Goal: Transaction & Acquisition: Purchase product/service

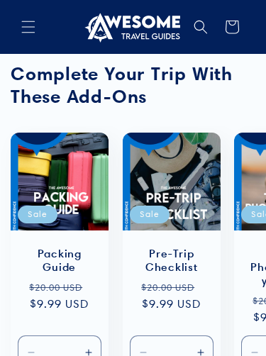
click at [30, 21] on icon "Menu" at bounding box center [28, 27] width 14 height 14
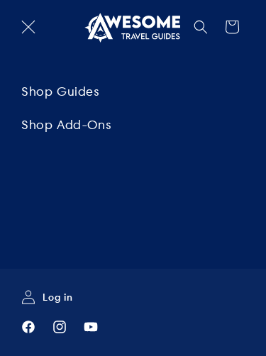
click at [79, 86] on link "Shop Guides" at bounding box center [133, 91] width 266 height 32
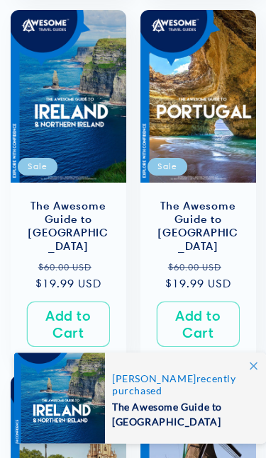
scroll to position [1473, 0]
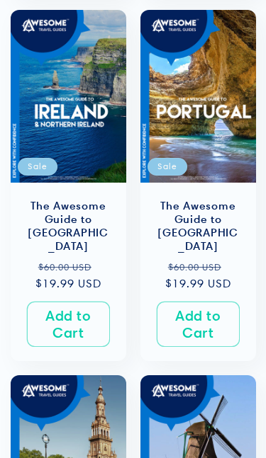
click at [213, 199] on link "The Awesome Guide to [GEOGRAPHIC_DATA]" at bounding box center [197, 226] width 87 height 55
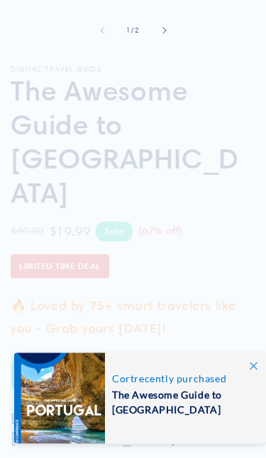
scroll to position [310, 0]
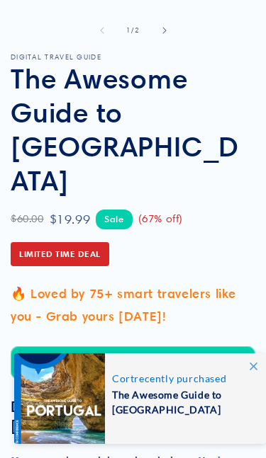
click at [159, 346] on button "Add to Cart" at bounding box center [133, 362] width 244 height 33
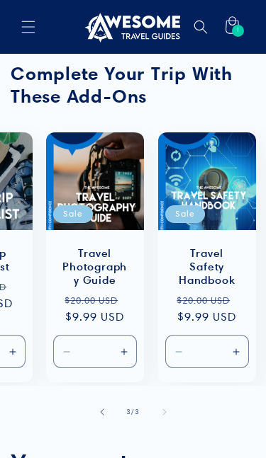
scroll to position [0, 188]
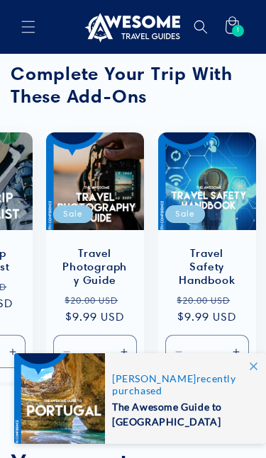
click at [236, 26] on span "1" at bounding box center [238, 31] width 4 height 12
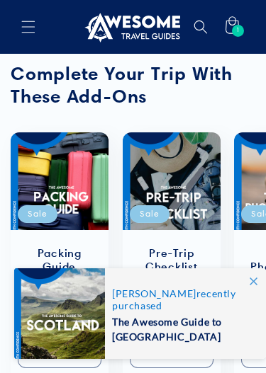
click at [237, 30] on span "1" at bounding box center [238, 31] width 4 height 12
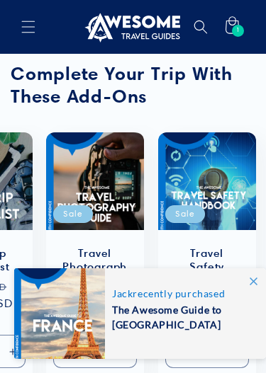
scroll to position [0, 188]
click at [241, 23] on icon at bounding box center [231, 26] width 31 height 31
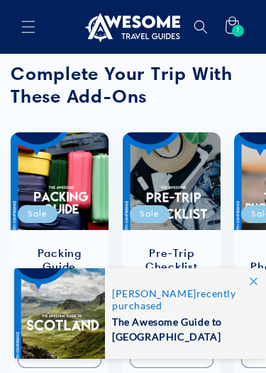
click at [240, 24] on icon at bounding box center [231, 26] width 31 height 31
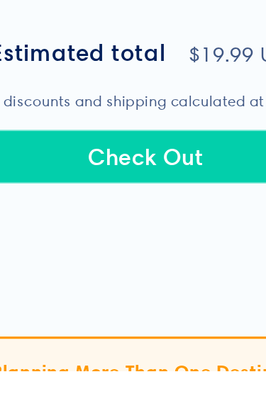
scroll to position [638, 0]
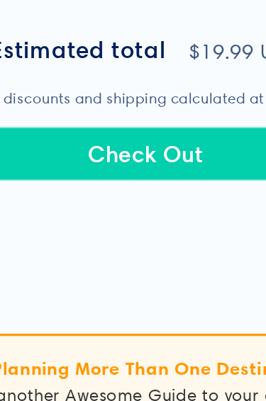
click at [98, 193] on button "Check Out" at bounding box center [132, 209] width 237 height 33
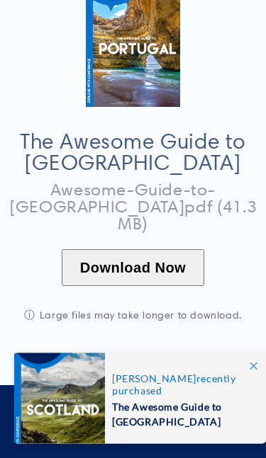
scroll to position [152, 0]
click at [147, 249] on button "Download Now" at bounding box center [133, 267] width 142 height 37
click at [168, 249] on button "Download Now" at bounding box center [133, 267] width 142 height 37
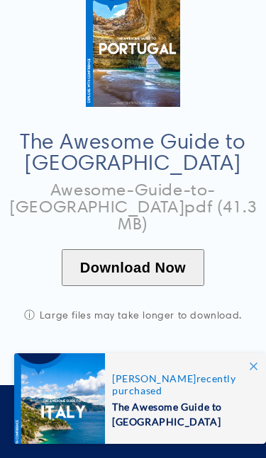
click at [261, 364] on span at bounding box center [253, 367] width 26 height 26
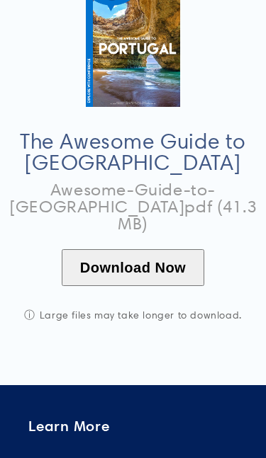
click at [132, 249] on button "Download Now" at bounding box center [133, 267] width 142 height 37
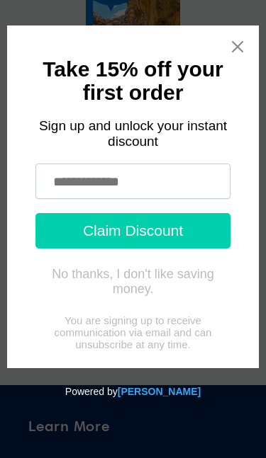
click at [234, 41] on icon "Close widget" at bounding box center [237, 47] width 14 height 14
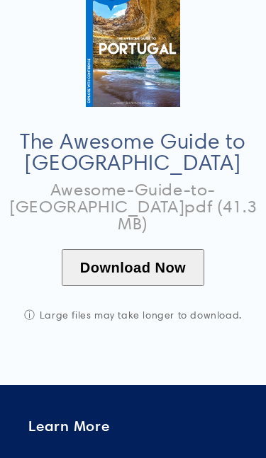
click at [142, 249] on button "Download Now" at bounding box center [133, 267] width 142 height 37
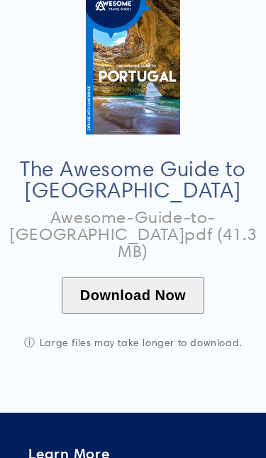
scroll to position [126, 0]
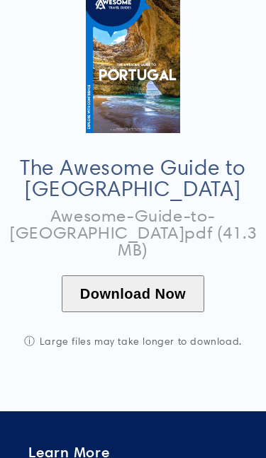
click at [150, 276] on button "Download Now" at bounding box center [133, 294] width 142 height 37
click at [157, 276] on button "Download Now" at bounding box center [133, 294] width 142 height 37
click at [142, 276] on button "Download Now" at bounding box center [133, 294] width 142 height 37
click at [137, 79] on img at bounding box center [133, 62] width 94 height 142
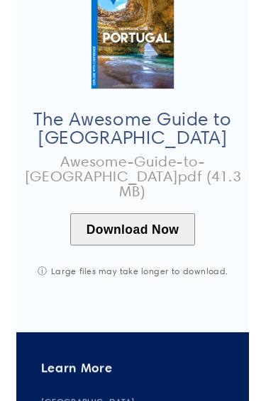
scroll to position [157, 0]
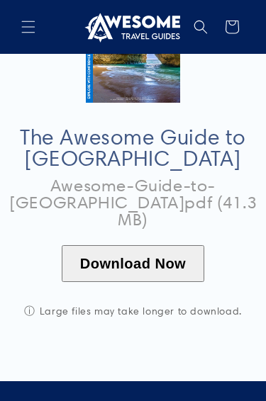
click at [147, 245] on button "Download Now" at bounding box center [133, 263] width 142 height 37
click at [150, 245] on button "Download Now" at bounding box center [133, 263] width 142 height 37
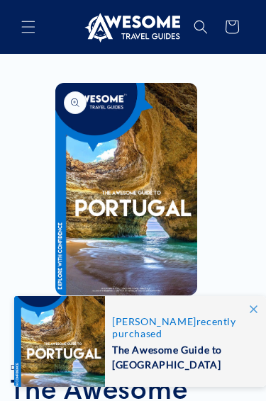
click at [55, 295] on button "Open media 1 in modal" at bounding box center [55, 295] width 0 height 0
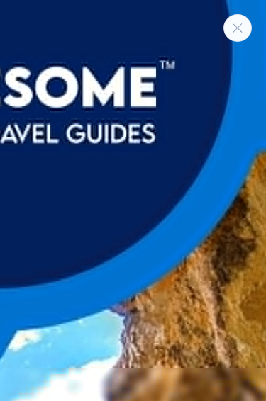
scroll to position [0, 217]
